Goal: Task Accomplishment & Management: Use online tool/utility

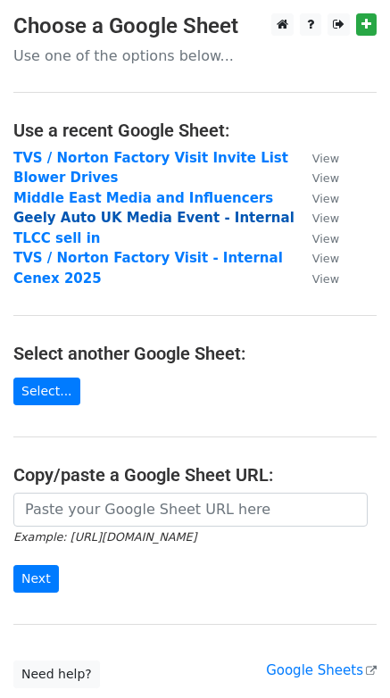
click at [59, 221] on strong "Geely Auto UK Media Event - Internal" at bounding box center [153, 218] width 281 height 16
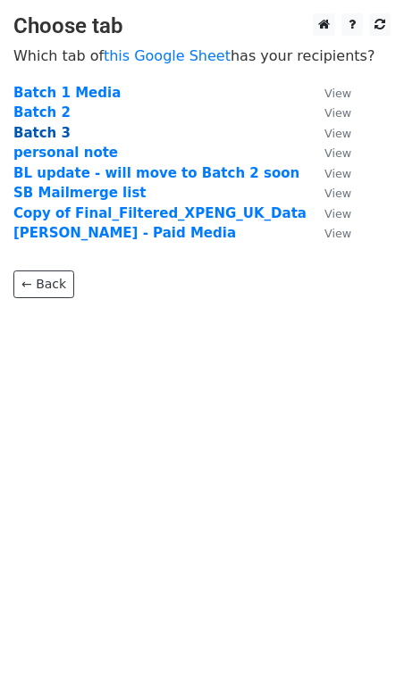
click at [20, 138] on strong "Batch 3" at bounding box center [41, 133] width 57 height 16
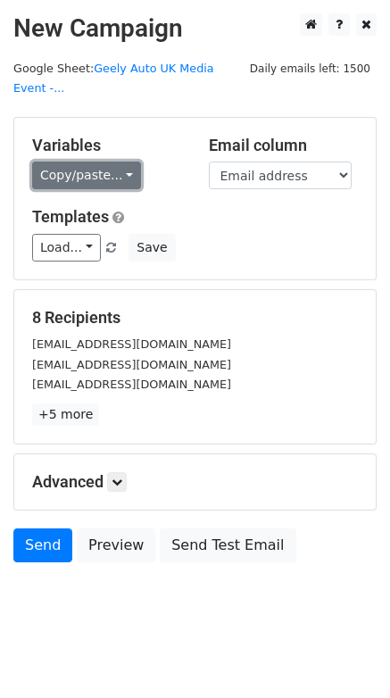
click at [73, 171] on link "Copy/paste..." at bounding box center [86, 176] width 109 height 28
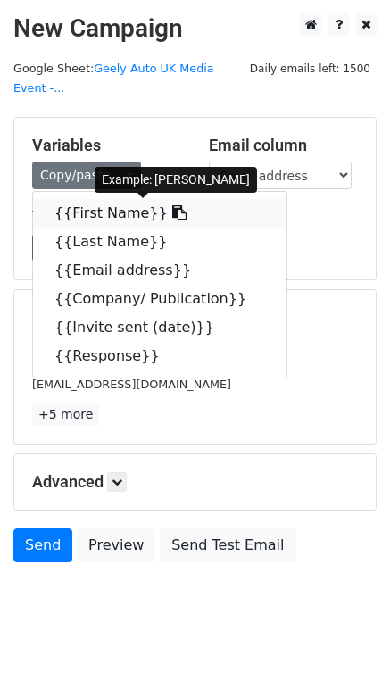
click at [130, 215] on link "{{First Name}}" at bounding box center [160, 213] width 254 height 29
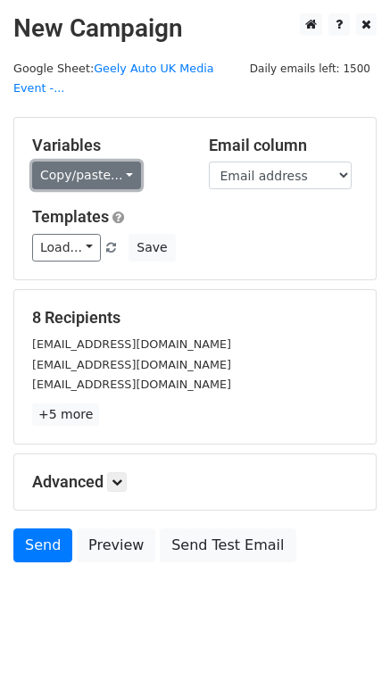
click at [84, 174] on link "Copy/paste..." at bounding box center [86, 176] width 109 height 28
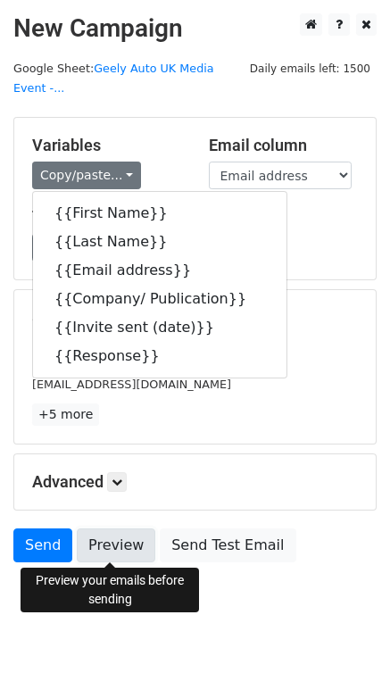
click at [109, 553] on link "Preview" at bounding box center [116, 546] width 79 height 34
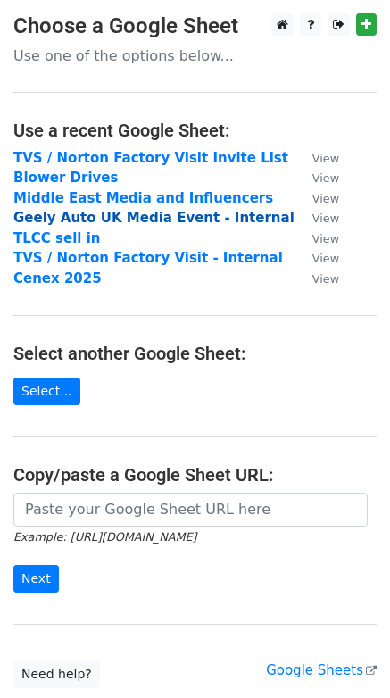
click at [58, 214] on strong "Geely Auto UK Media Event - Internal" at bounding box center [153, 218] width 281 height 16
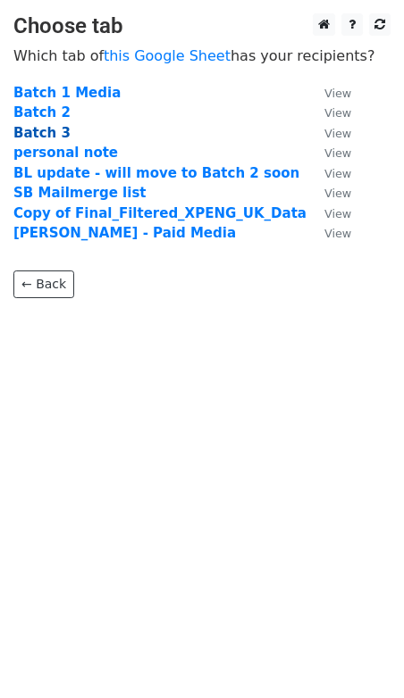
click at [52, 128] on strong "Batch 3" at bounding box center [41, 133] width 57 height 16
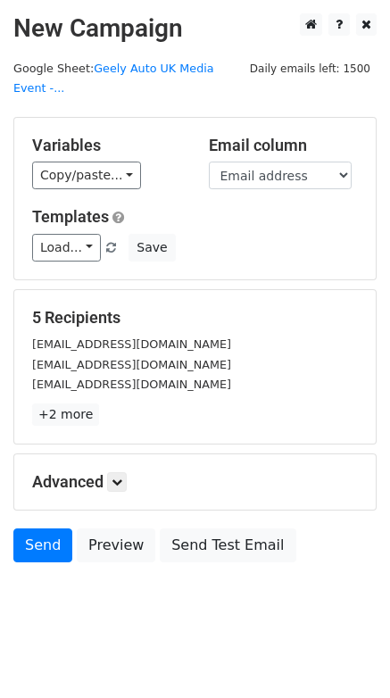
click at [97, 155] on div "Variables Copy/paste... {{First Name}} {{Last Name}} {{Email address}} {{Compan…" at bounding box center [107, 163] width 177 height 54
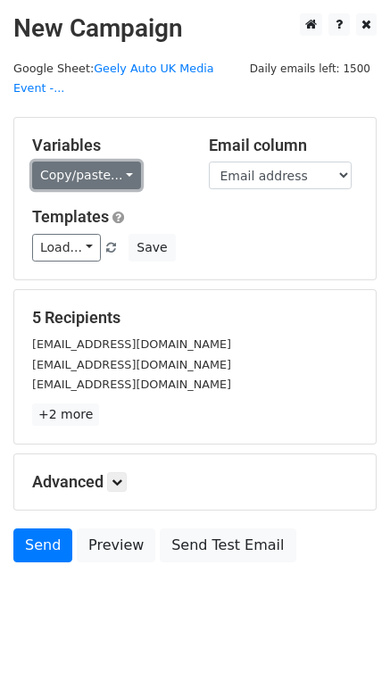
click at [97, 164] on link "Copy/paste..." at bounding box center [86, 176] width 109 height 28
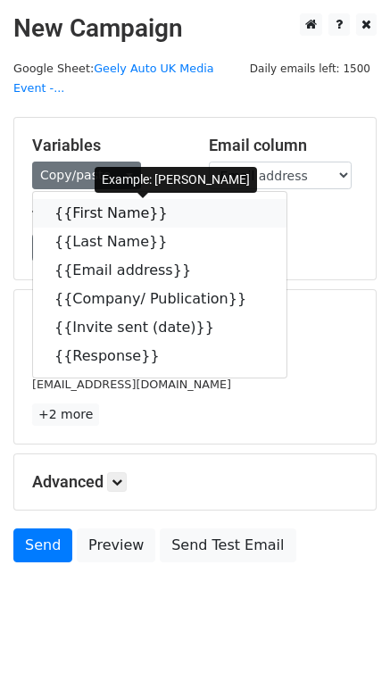
click at [95, 213] on link "{{First Name}}" at bounding box center [160, 213] width 254 height 29
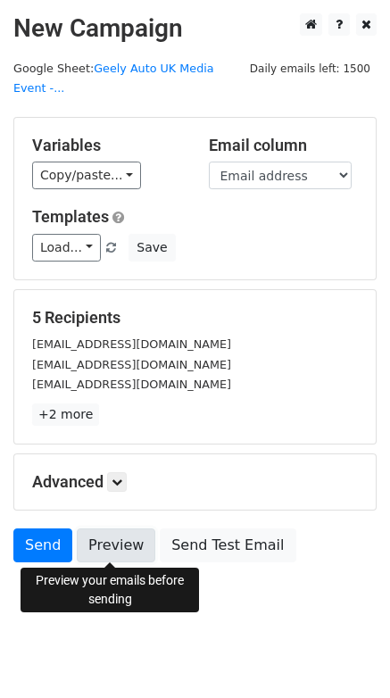
click at [120, 537] on link "Preview" at bounding box center [116, 546] width 79 height 34
click at [114, 552] on link "Preview" at bounding box center [116, 546] width 79 height 34
click at [129, 551] on link "Preview" at bounding box center [116, 546] width 79 height 34
